Goal: Task Accomplishment & Management: Manage account settings

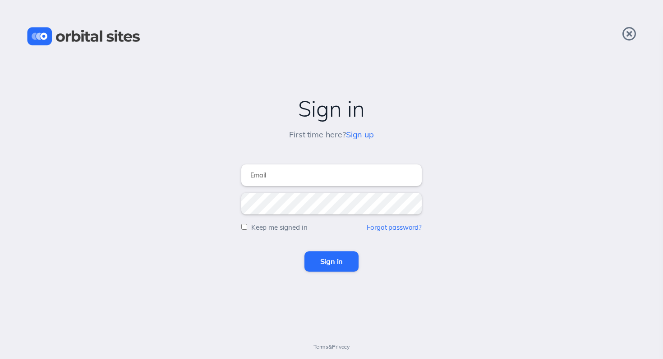
type input "[DOMAIN_NAME][EMAIL_ADDRESS][DOMAIN_NAME]"
click at [326, 263] on input "Sign in" at bounding box center [331, 262] width 55 height 20
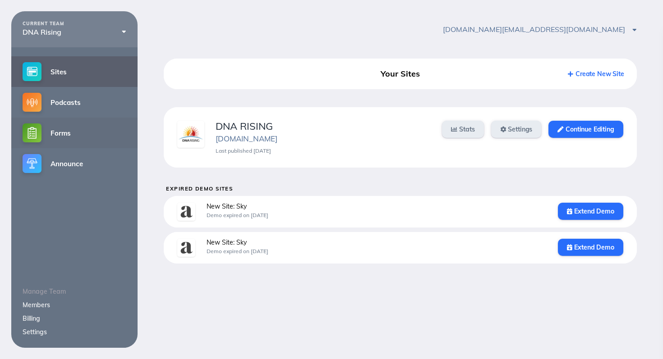
click at [66, 132] on link "Forms" at bounding box center [74, 133] width 126 height 31
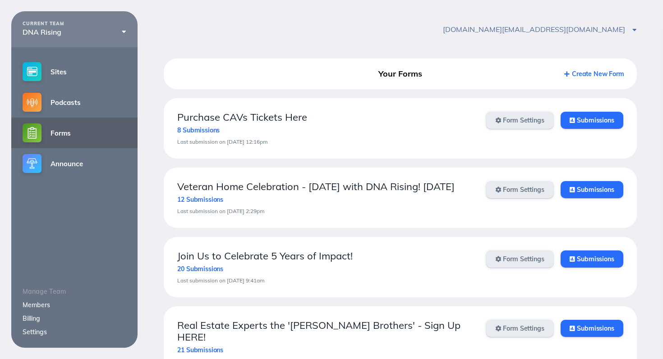
scroll to position [30, 0]
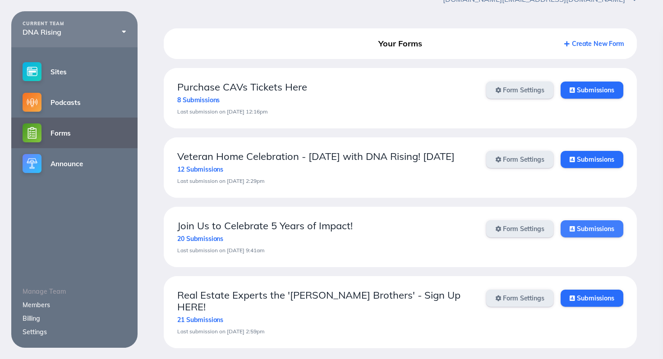
click at [602, 238] on link "Submissions" at bounding box center [591, 228] width 63 height 17
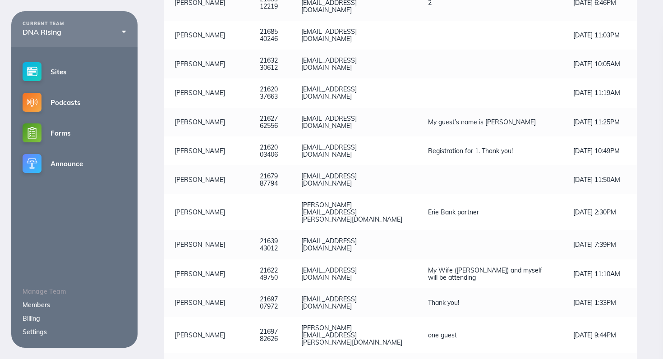
scroll to position [379, 0]
